Goal: Understand site structure: Grasp the organization and layout of the website

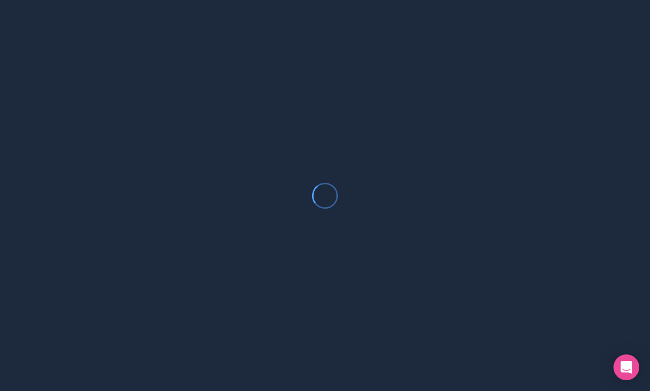
scroll to position [36, 0]
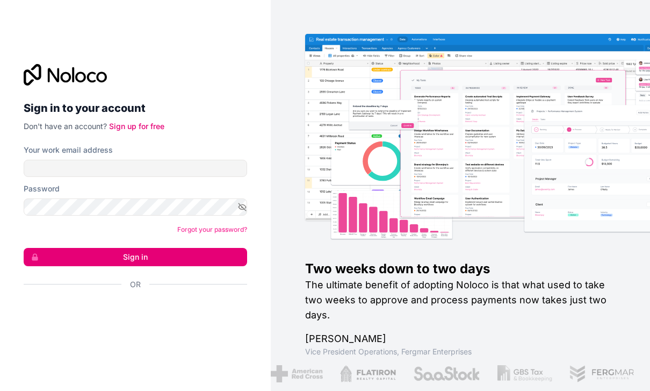
click at [141, 345] on div "Sign in to your account Don't have an account? Sign up for free Your work email…" at bounding box center [135, 196] width 241 height 298
click at [141, 325] on div "Sign in with Google. Opens in new tab" at bounding box center [131, 314] width 215 height 24
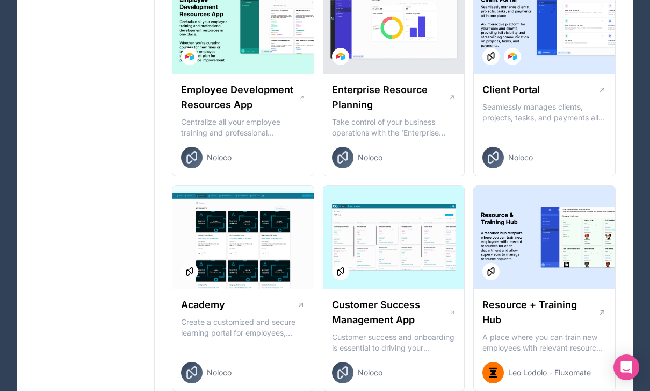
scroll to position [996, 0]
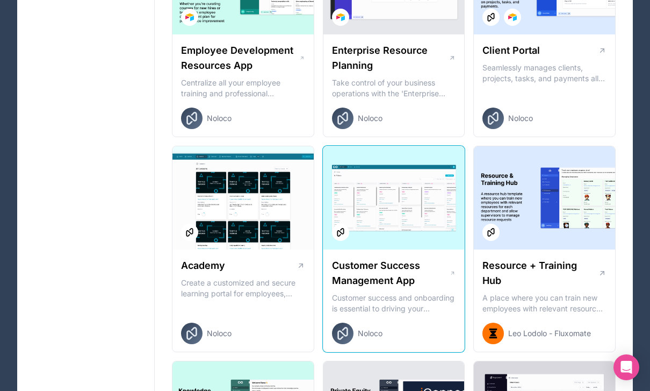
click at [400, 298] on p "Customer success and onboarding is essential to driving your business forward a…" at bounding box center [394, 303] width 124 height 22
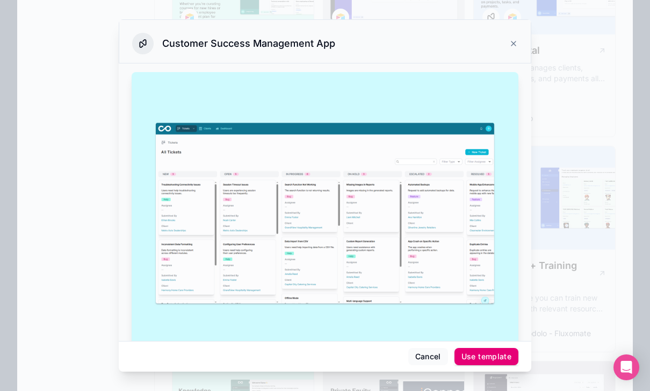
click at [471, 361] on div "Use template" at bounding box center [487, 357] width 50 height 10
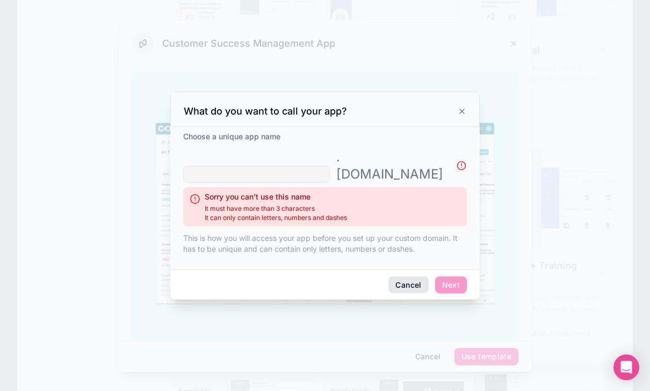
click at [417, 276] on button "Cancel" at bounding box center [409, 284] width 40 height 17
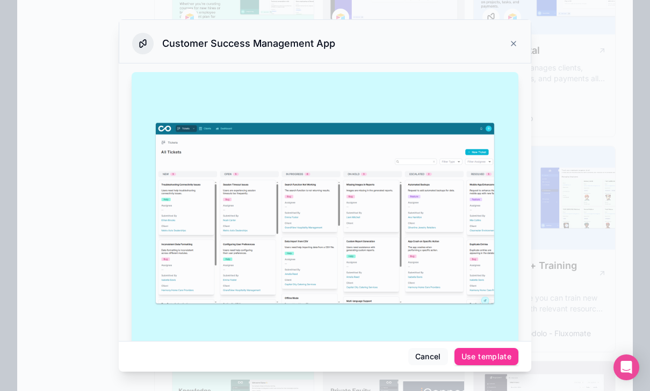
click at [507, 33] on div "Customer Success Management App" at bounding box center [325, 44] width 386 height 22
click at [513, 39] on icon at bounding box center [514, 43] width 9 height 9
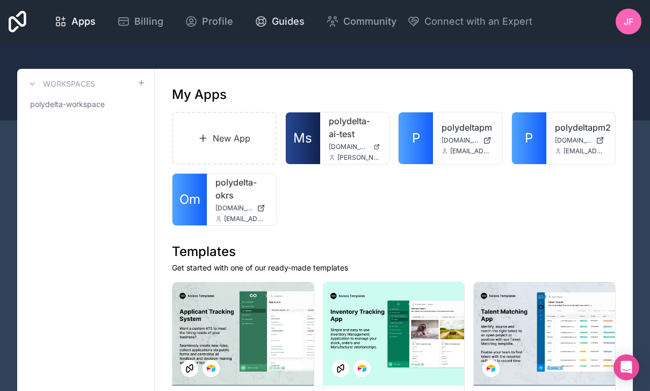
click at [305, 25] on span "Guides" at bounding box center [288, 21] width 33 height 15
